Goal: Information Seeking & Learning: Learn about a topic

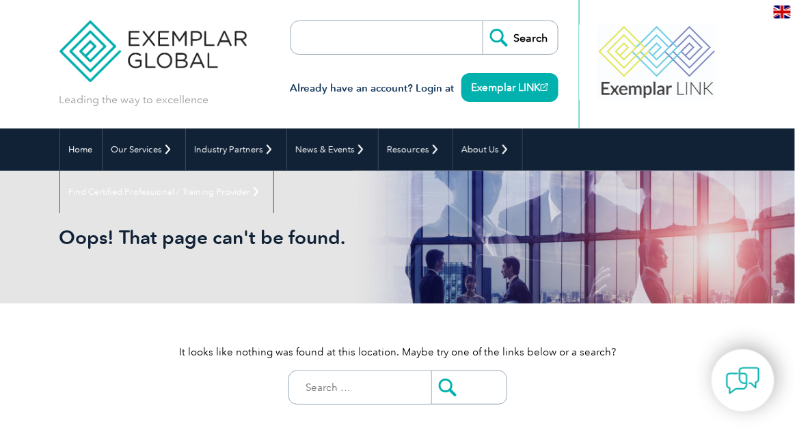
click at [308, 38] on input "search" at bounding box center [370, 37] width 144 height 33
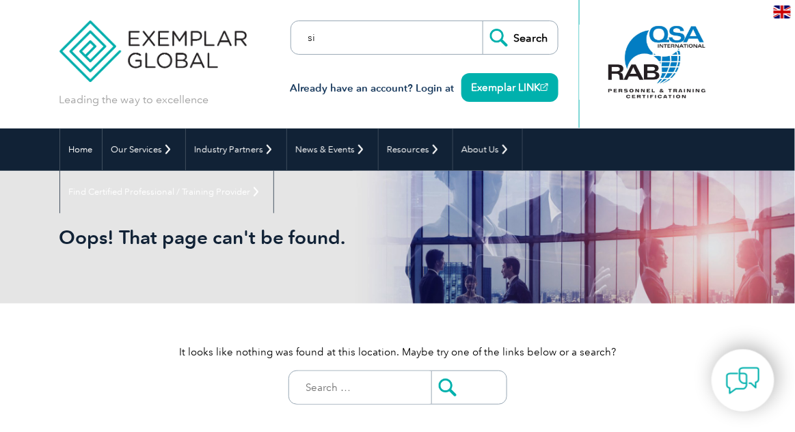
type input "six"
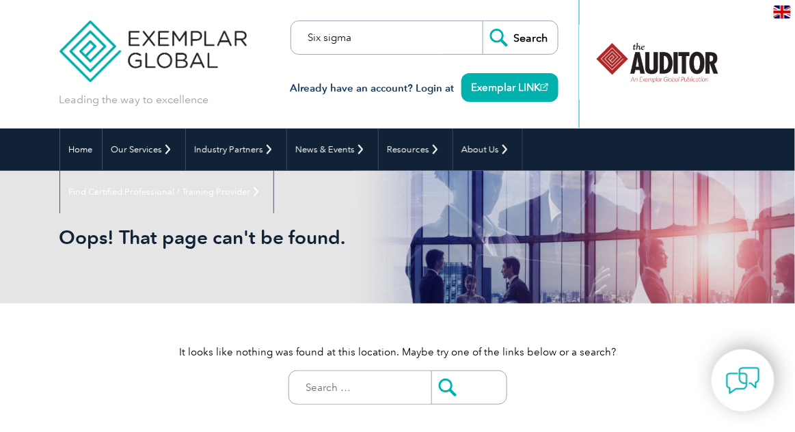
type input "Six sigma"
click at [516, 51] on input "Search" at bounding box center [520, 37] width 75 height 33
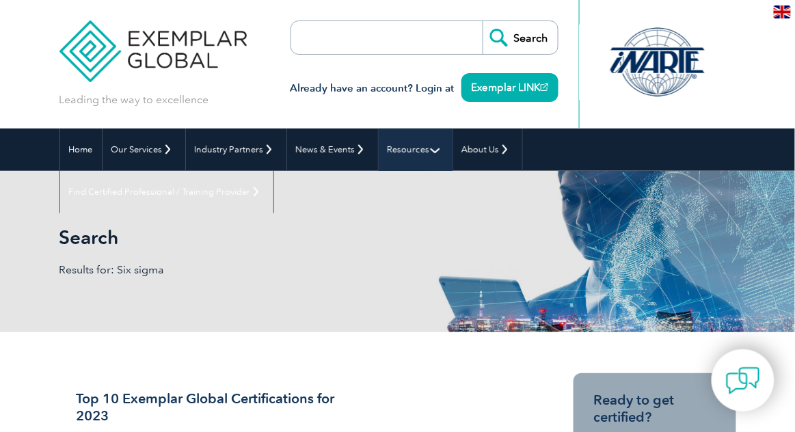
click at [430, 149] on link "Resources" at bounding box center [416, 150] width 74 height 42
click at [428, 153] on link "Resources" at bounding box center [416, 150] width 74 height 42
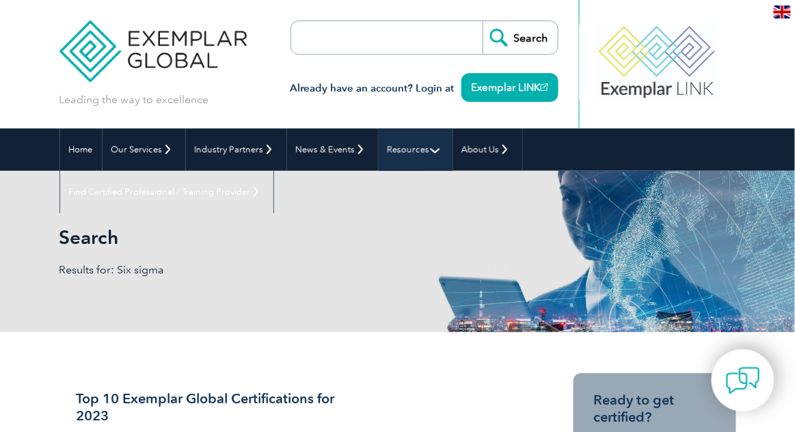
click at [432, 153] on link "Resources" at bounding box center [416, 150] width 74 height 42
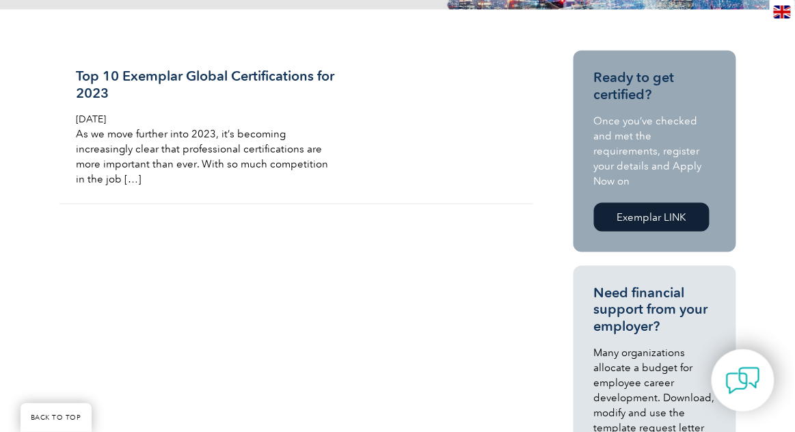
scroll to position [324, 0]
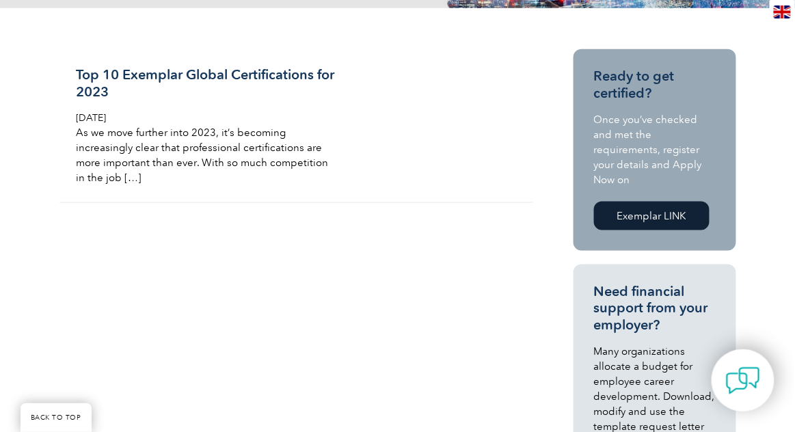
click at [674, 202] on link "Exemplar LINK" at bounding box center [652, 216] width 116 height 29
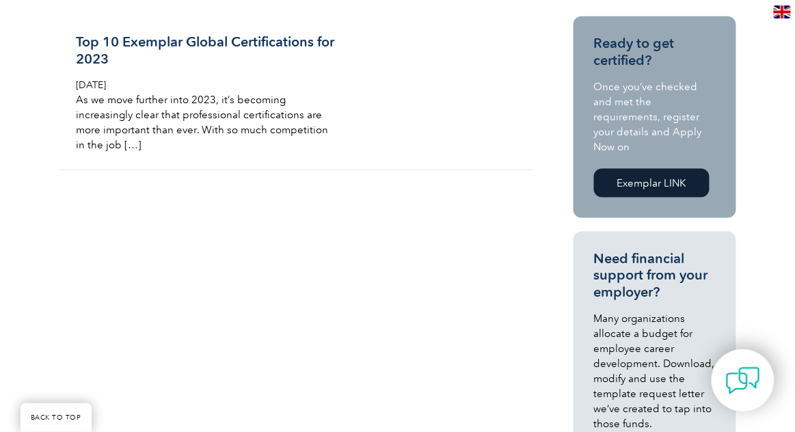
scroll to position [390, 0]
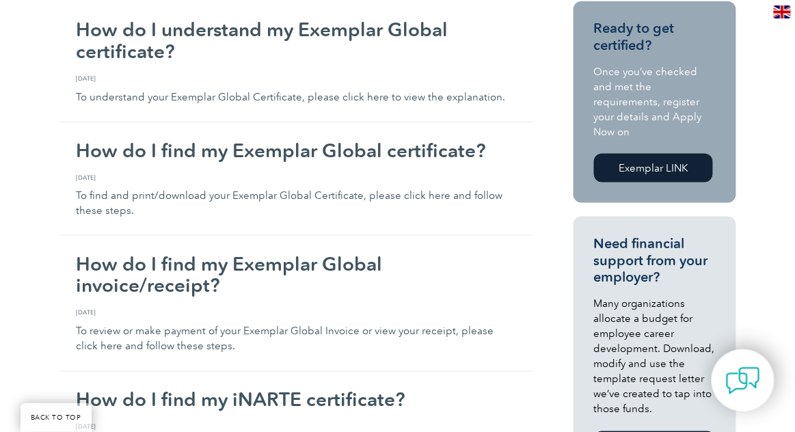
scroll to position [338, 0]
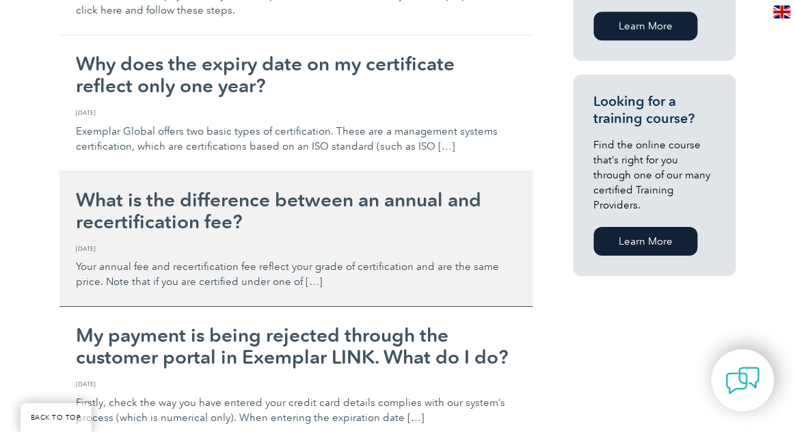
click at [519, 182] on link "What is the difference between an annual and recertification fee? Friday, Febru…" at bounding box center [297, 240] width 474 height 136
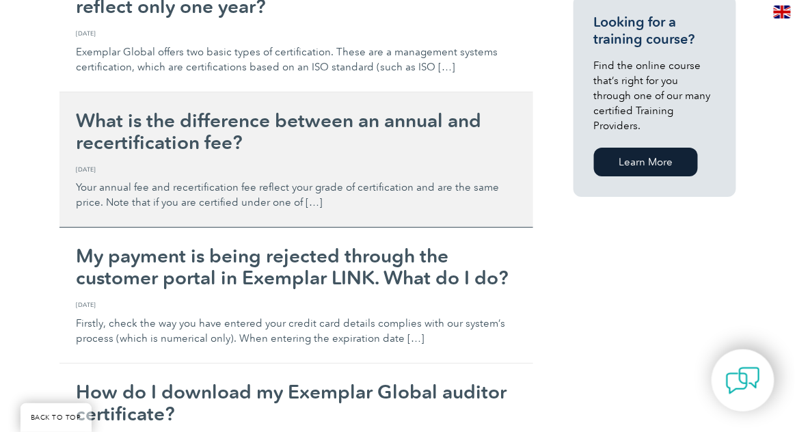
scroll to position [1133, 0]
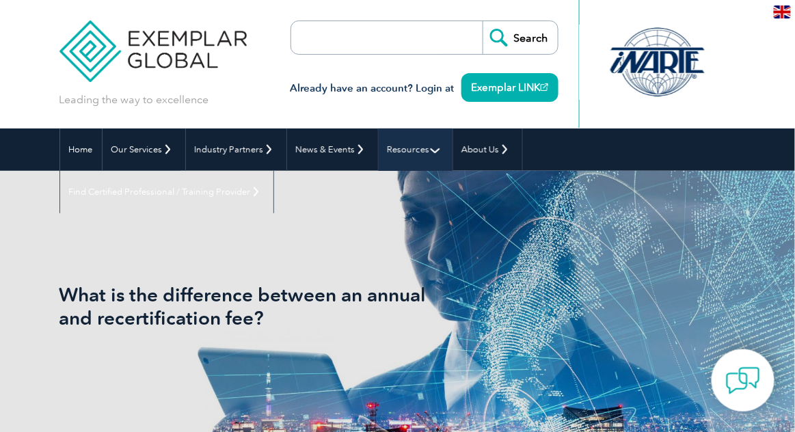
click at [419, 159] on link "Resources" at bounding box center [416, 150] width 74 height 42
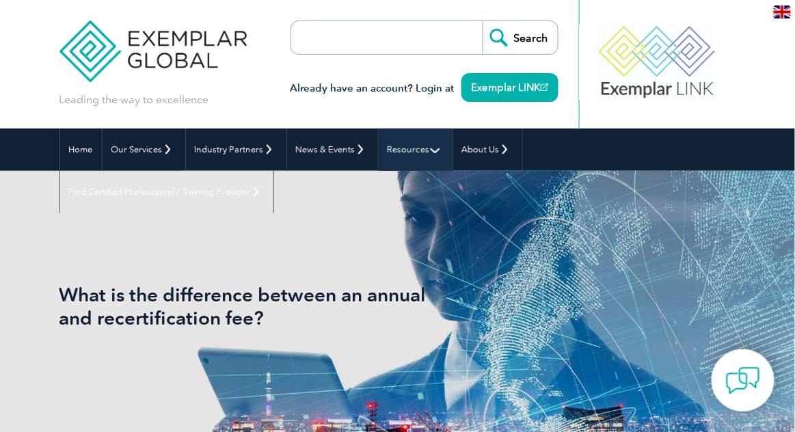
click at [428, 153] on link "Resources" at bounding box center [416, 150] width 74 height 42
click at [428, 151] on link "Resources" at bounding box center [416, 150] width 74 height 42
click at [429, 150] on link "Resources" at bounding box center [416, 150] width 74 height 42
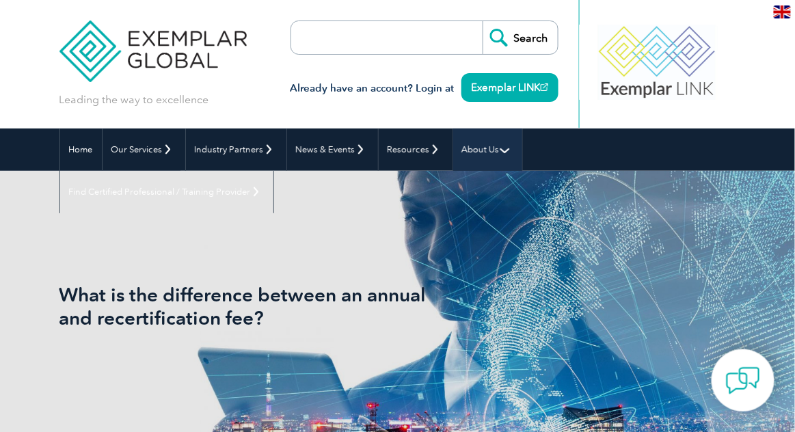
click at [498, 151] on link "About Us" at bounding box center [487, 150] width 69 height 42
click at [502, 153] on link "About Us" at bounding box center [487, 150] width 69 height 42
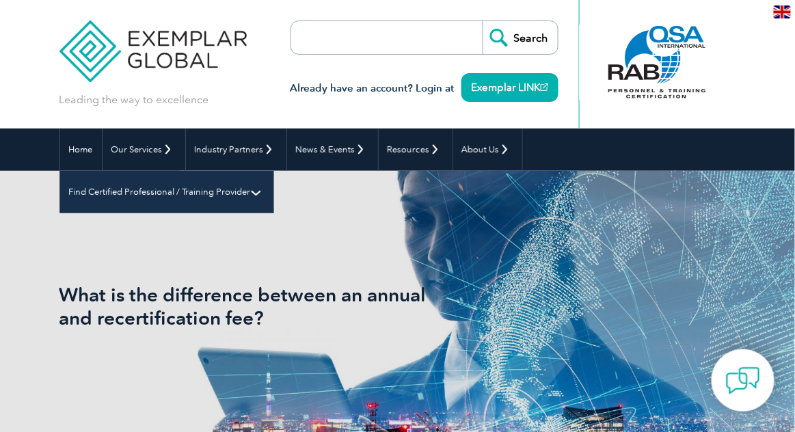
click at [274, 171] on link "Find Certified Professional / Training Provider" at bounding box center [166, 192] width 213 height 42
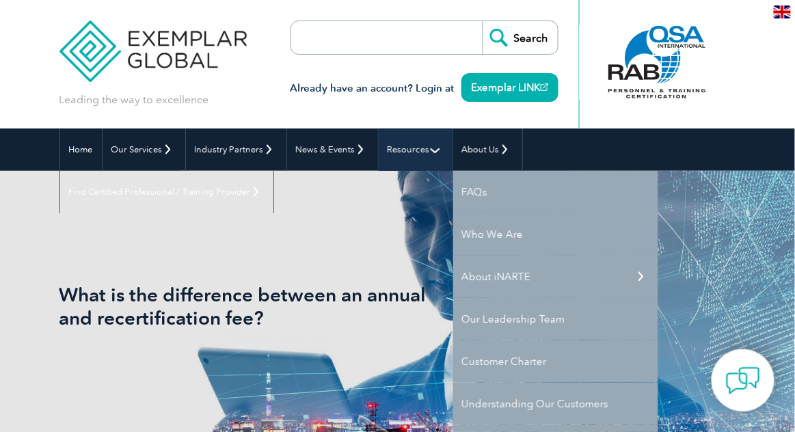
click at [418, 157] on link "Resources" at bounding box center [416, 150] width 74 height 42
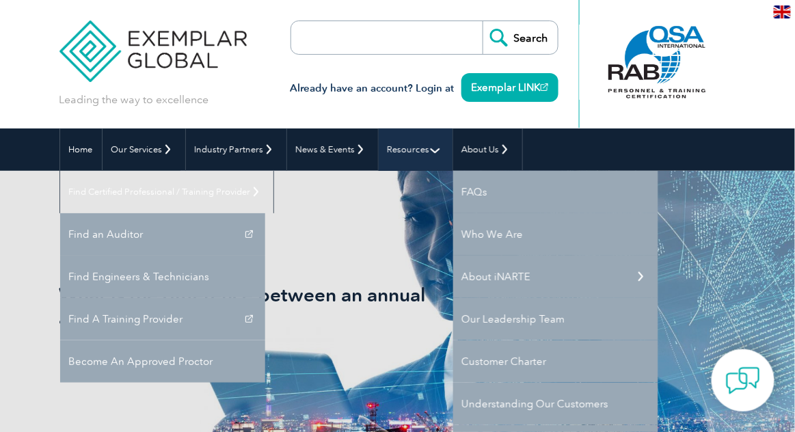
click at [417, 166] on link "Resources" at bounding box center [416, 150] width 74 height 42
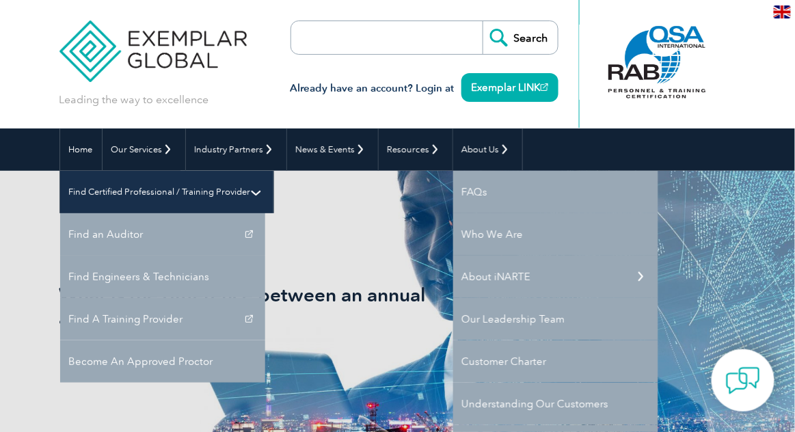
click at [274, 171] on link "Find Certified Professional / Training Provider" at bounding box center [166, 192] width 213 height 42
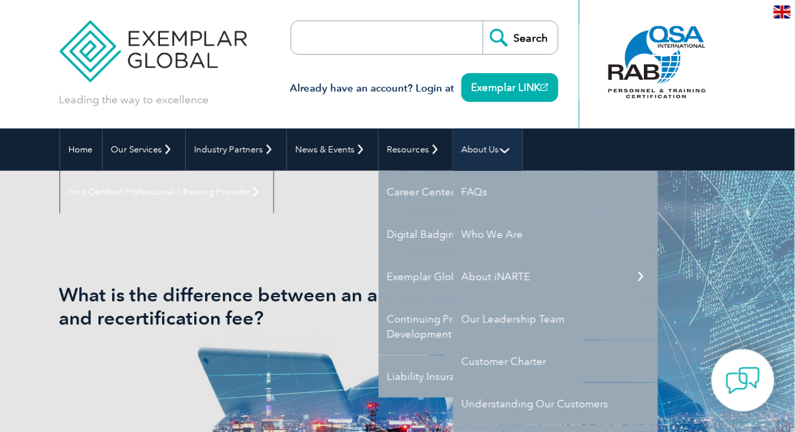
click at [507, 150] on link "About Us" at bounding box center [487, 150] width 69 height 42
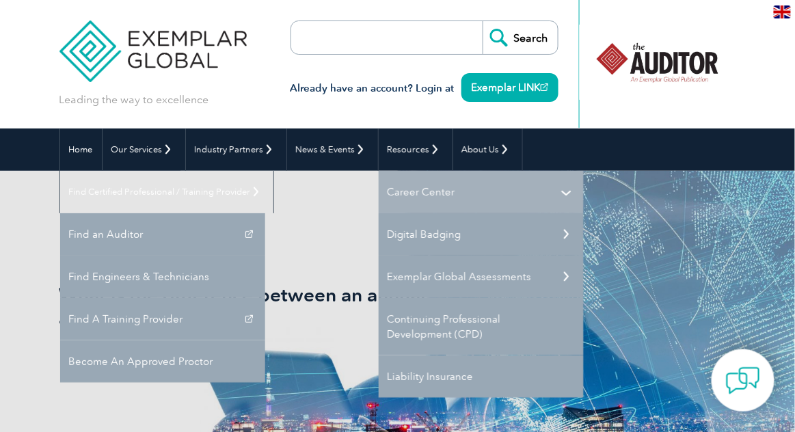
click at [457, 194] on link "Career Center" at bounding box center [481, 192] width 205 height 42
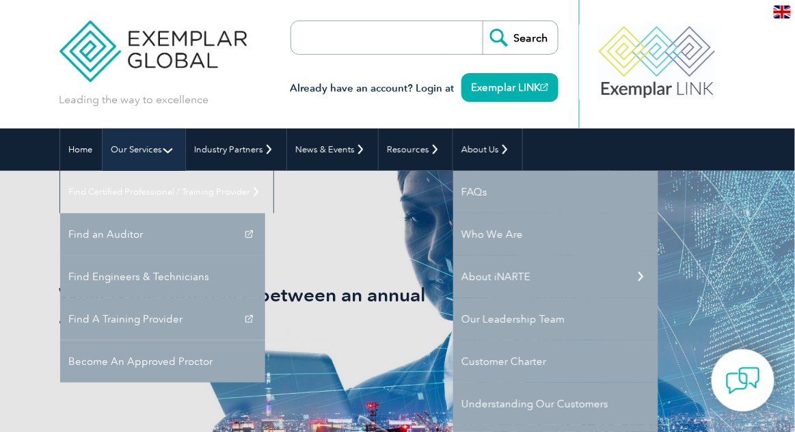
click at [141, 150] on link "Our Services" at bounding box center [144, 150] width 83 height 42
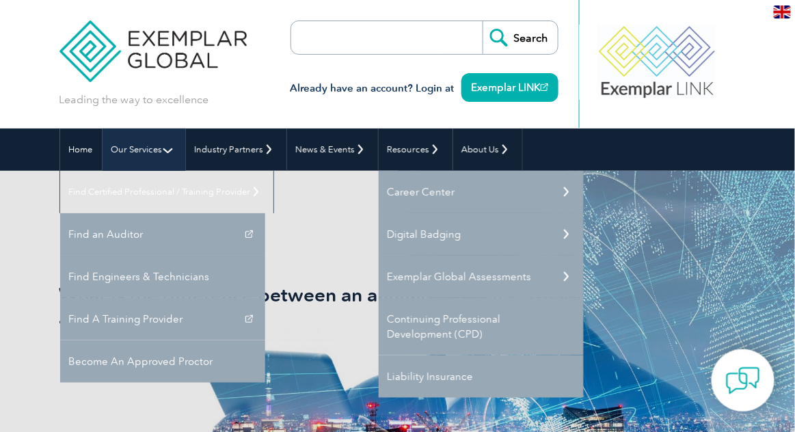
click at [138, 146] on link "Our Services" at bounding box center [144, 150] width 83 height 42
click at [141, 146] on link "Our Services" at bounding box center [144, 150] width 83 height 42
click at [166, 149] on link "Our Services" at bounding box center [144, 150] width 83 height 42
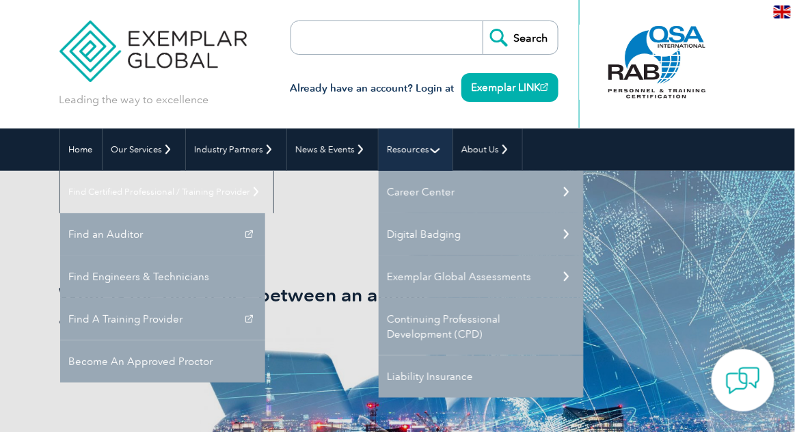
click at [428, 149] on link "Resources" at bounding box center [416, 150] width 74 height 42
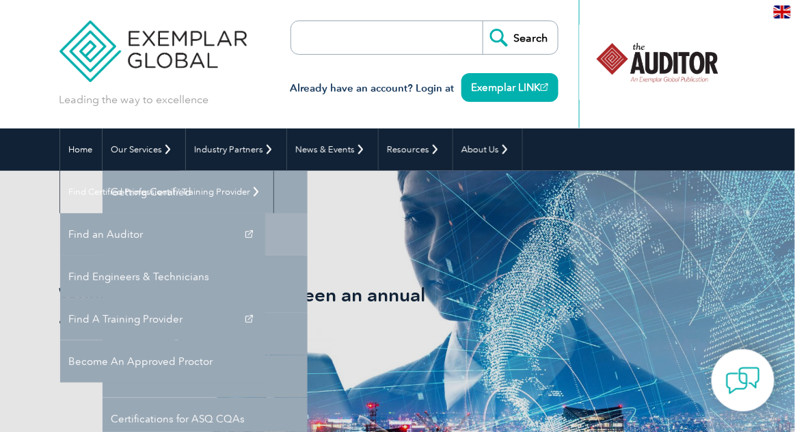
click at [135, 237] on link "Individual Certifications" at bounding box center [205, 234] width 205 height 42
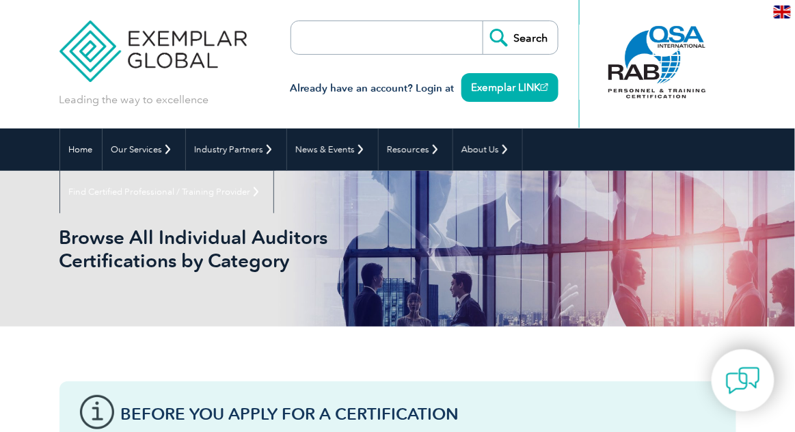
click at [343, 53] on input "search" at bounding box center [370, 37] width 144 height 33
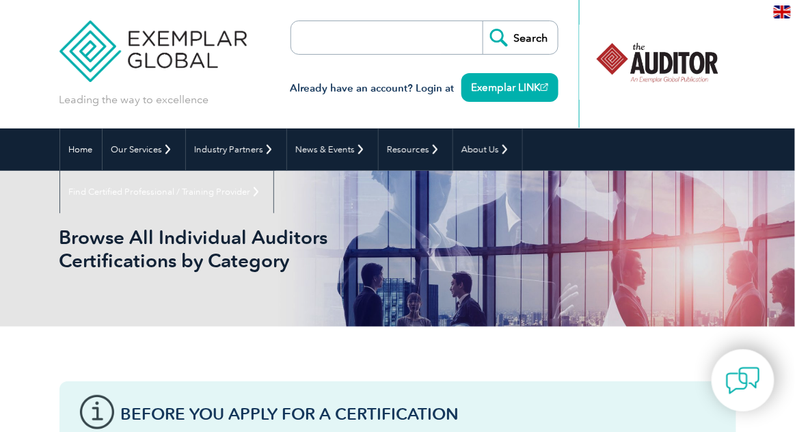
type input "Six sigma"
click at [542, 37] on input "Search" at bounding box center [520, 37] width 75 height 33
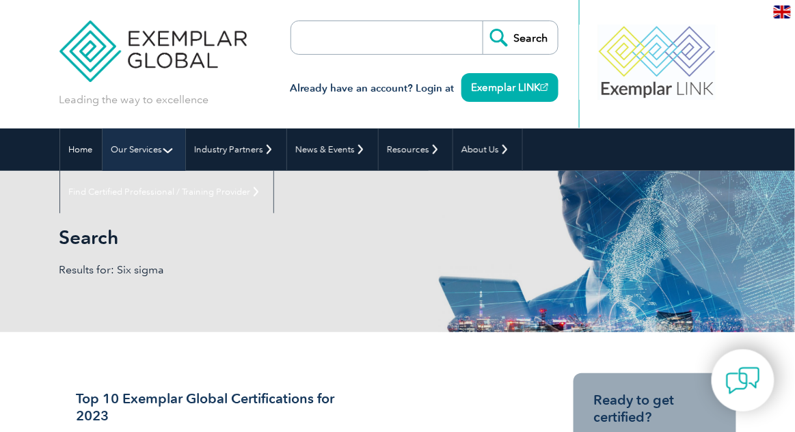
click at [133, 148] on link "Our Services" at bounding box center [144, 150] width 83 height 42
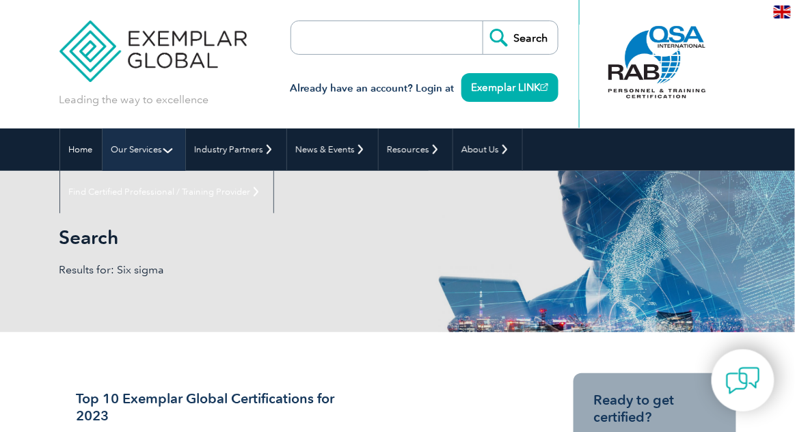
click at [139, 141] on link "Our Services" at bounding box center [144, 150] width 83 height 42
click at [148, 150] on link "Our Services" at bounding box center [144, 150] width 83 height 42
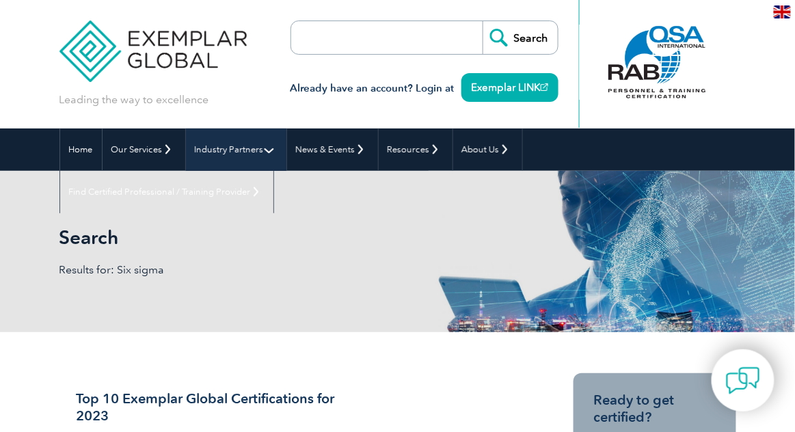
click at [225, 153] on link "Industry Partners" at bounding box center [236, 150] width 101 height 42
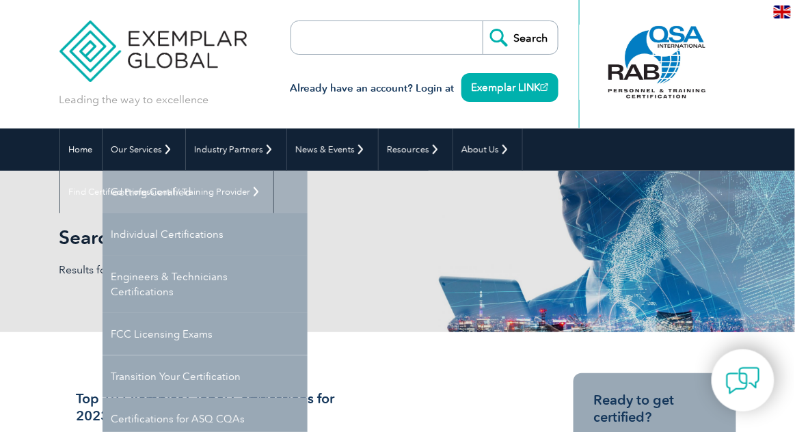
click at [135, 190] on link "Getting Certified" at bounding box center [205, 192] width 205 height 42
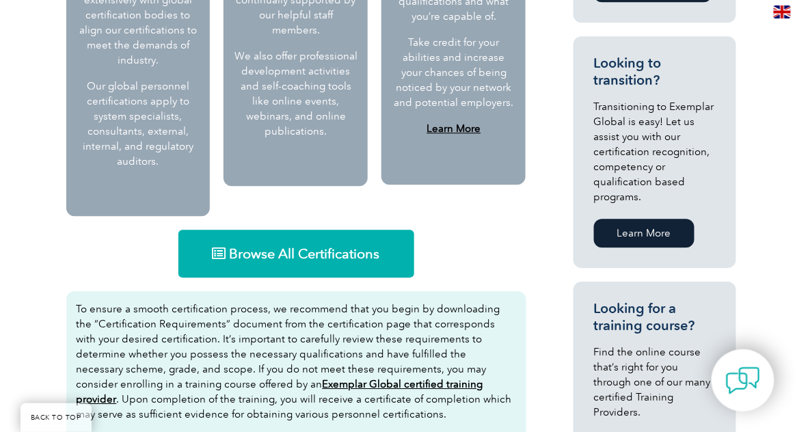
scroll to position [819, 0]
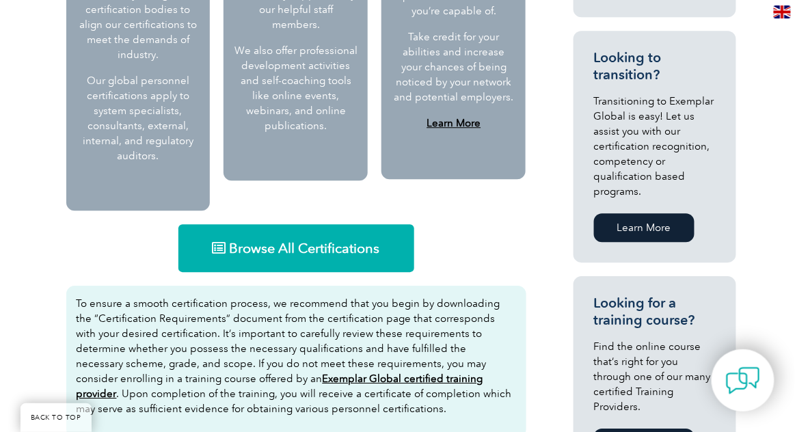
click at [225, 241] on icon at bounding box center [220, 248] width 14 height 14
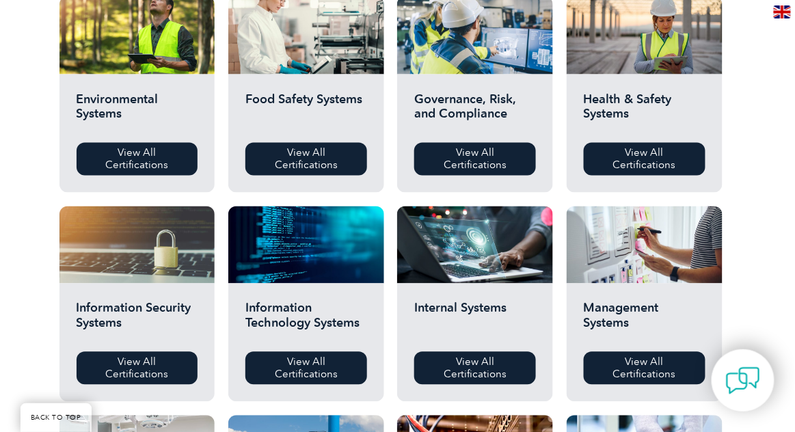
scroll to position [525, 0]
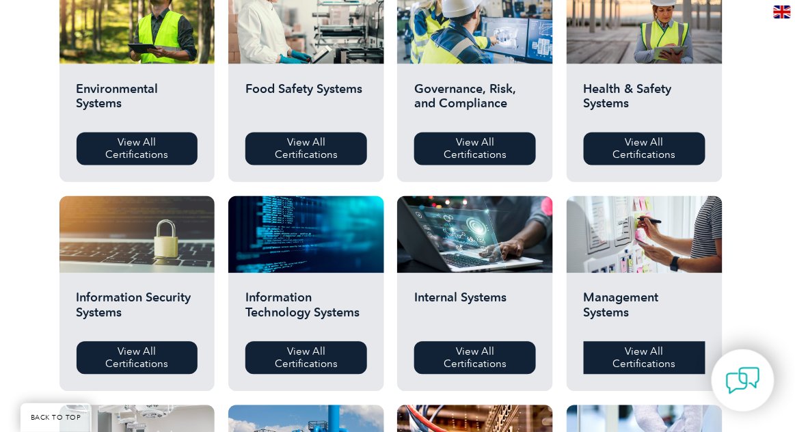
click at [661, 363] on link "View All Certifications" at bounding box center [645, 358] width 122 height 33
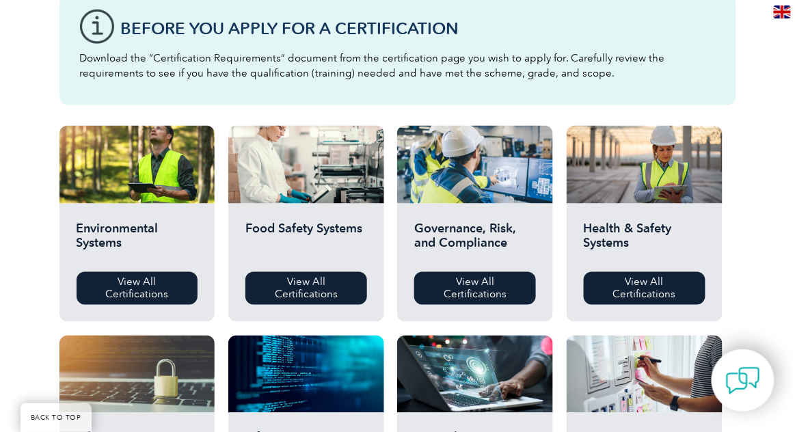
scroll to position [389, 0]
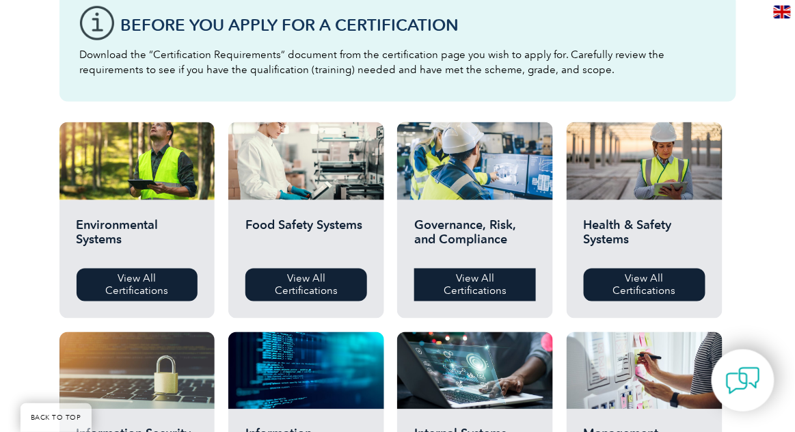
click at [490, 292] on link "View All Certifications" at bounding box center [475, 285] width 122 height 33
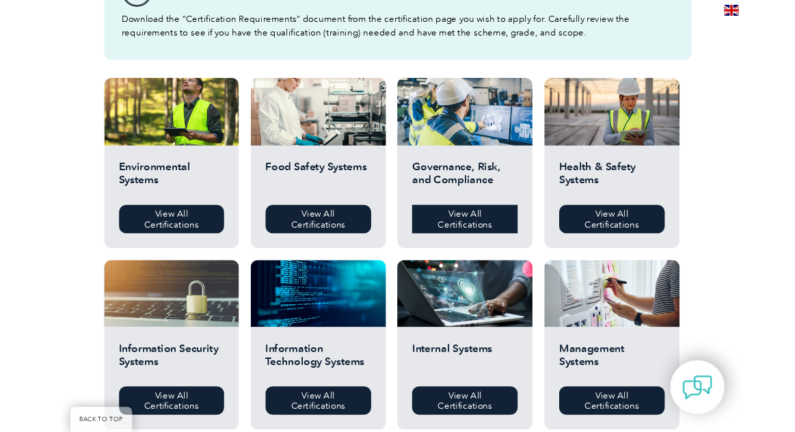
scroll to position [455, 0]
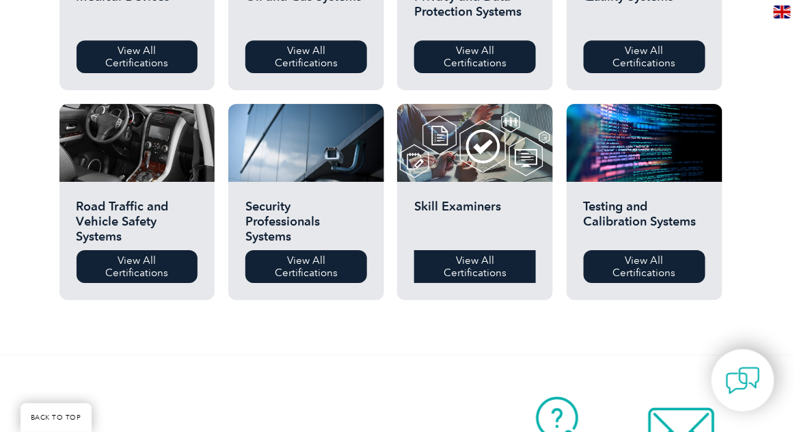
click at [443, 276] on link "View All Certifications" at bounding box center [475, 266] width 122 height 33
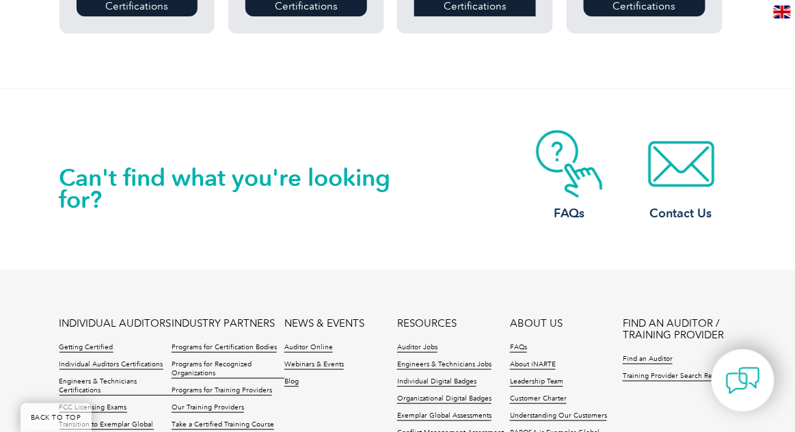
scroll to position [1304, 0]
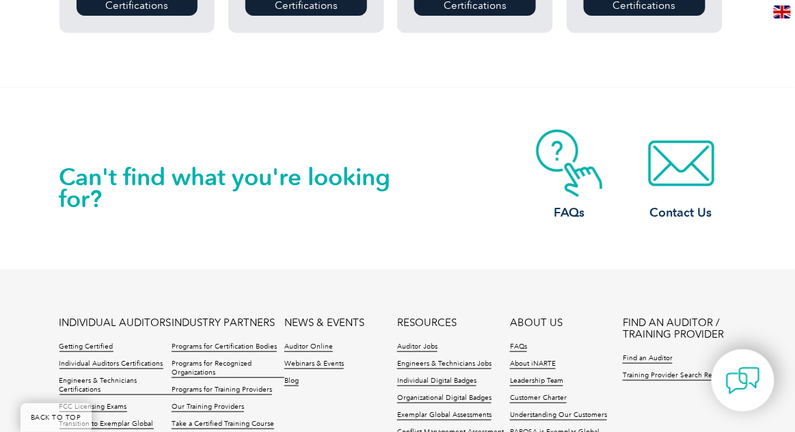
click at [88, 187] on h2 "Can't find what you're looking for?" at bounding box center [229, 188] width 339 height 44
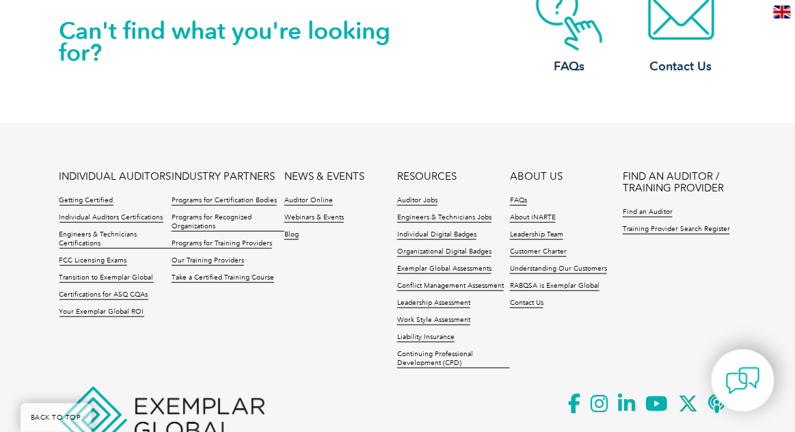
scroll to position [1451, 0]
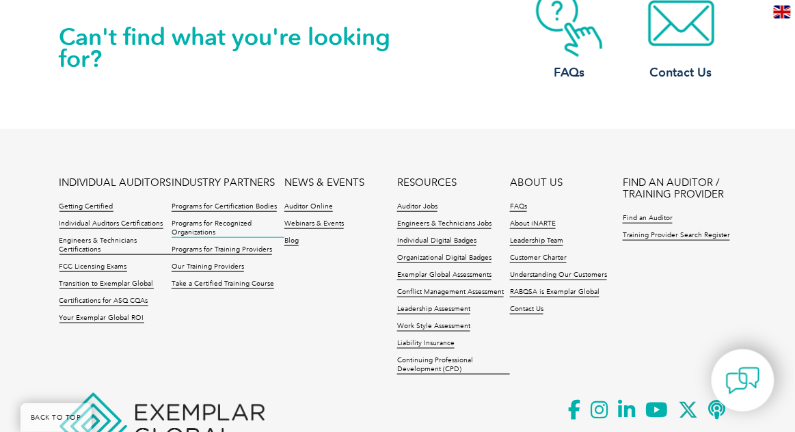
click at [187, 232] on link "Programs for Recognized Organizations" at bounding box center [228, 229] width 113 height 18
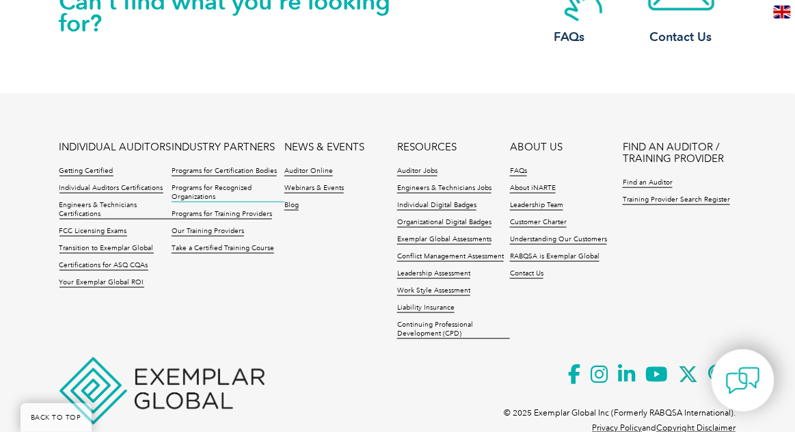
scroll to position [1507, 0]
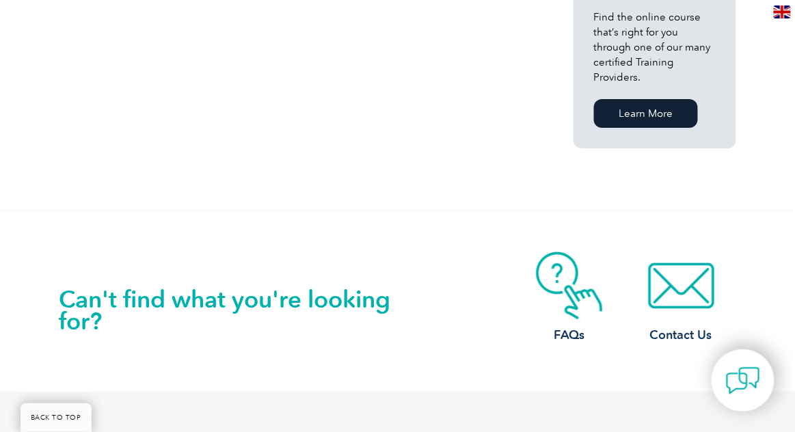
scroll to position [1165, 0]
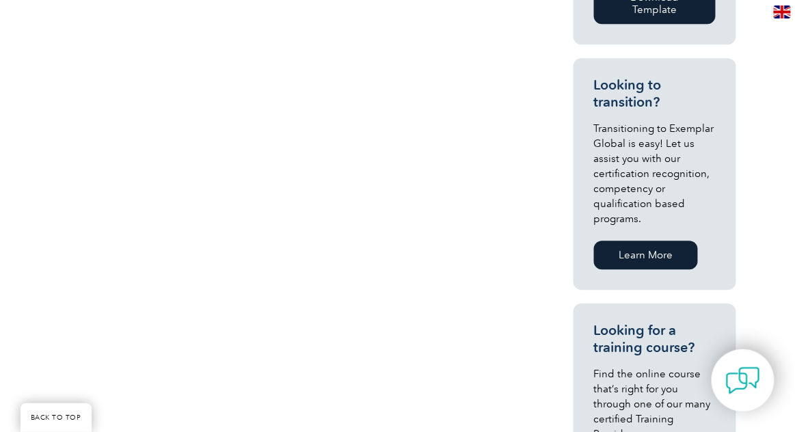
scroll to position [766, 0]
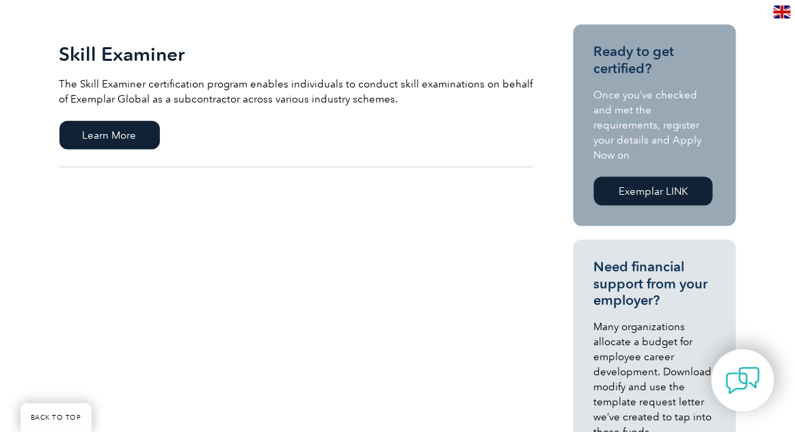
scroll to position [326, 0]
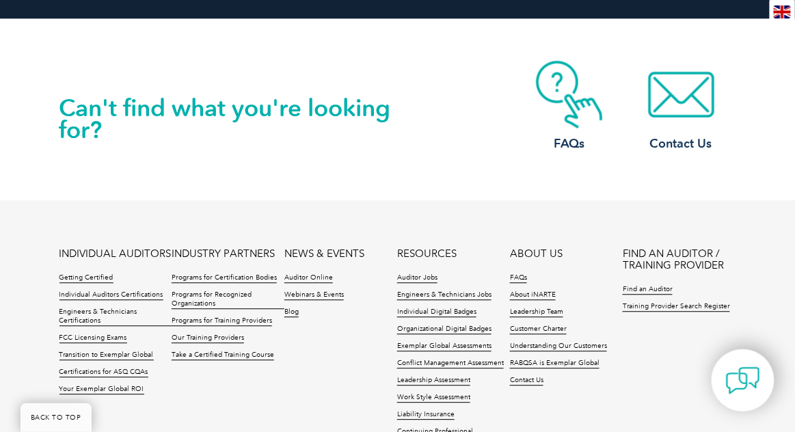
scroll to position [1931, 0]
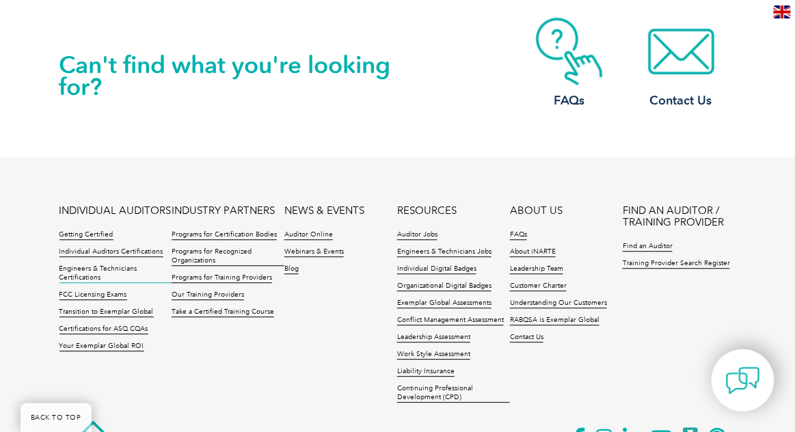
click at [78, 265] on link "Engineers & Technicians Certifications" at bounding box center [116, 274] width 113 height 18
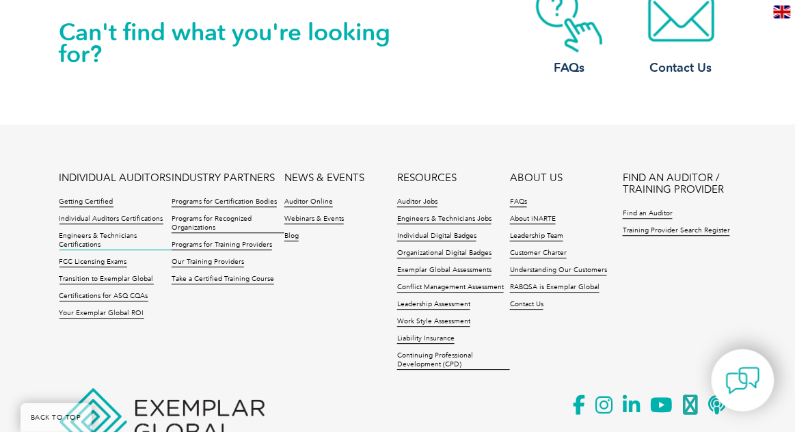
scroll to position [1992, 0]
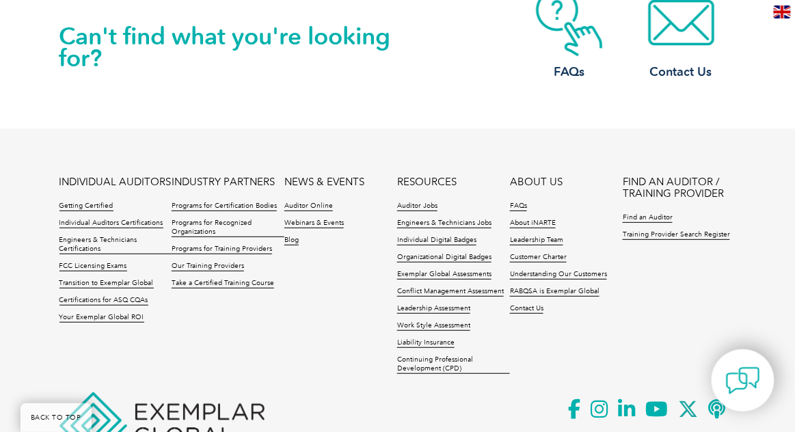
scroll to position [1237, 0]
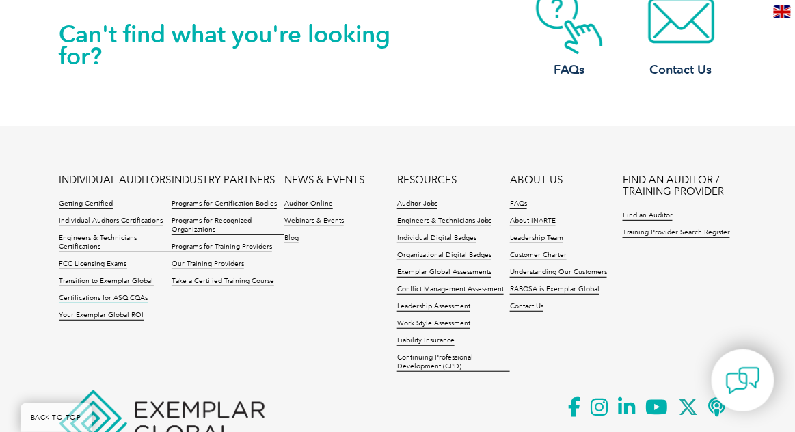
click at [73, 302] on link "Certifications for ASQ CQAs" at bounding box center [104, 299] width 89 height 10
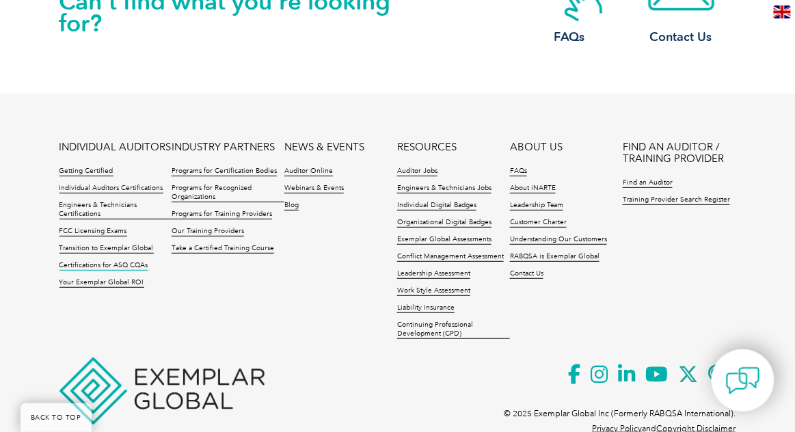
scroll to position [1297, 0]
